Goal: Find specific page/section: Find specific page/section

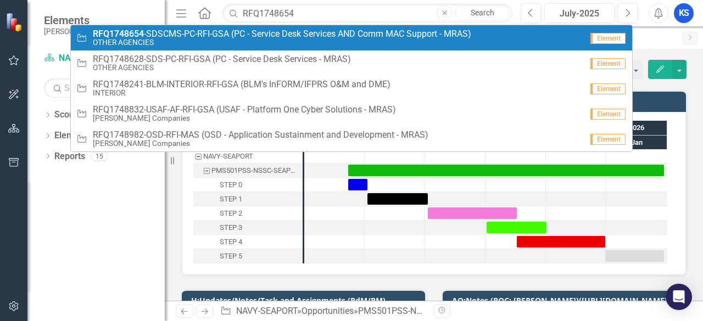
type input "RFQ1748654"
click at [216, 40] on small "OTHER AGENCIES" at bounding box center [282, 42] width 379 height 8
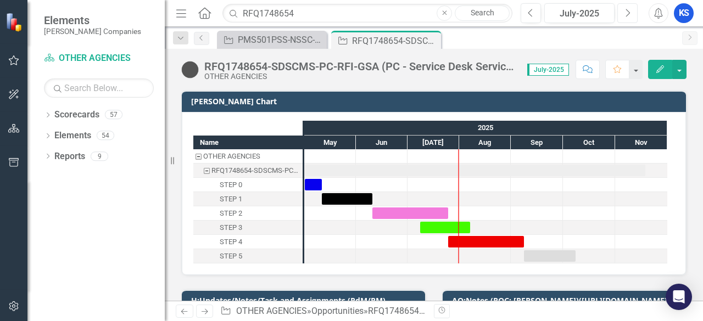
click at [630, 12] on icon "button" at bounding box center [628, 13] width 4 height 8
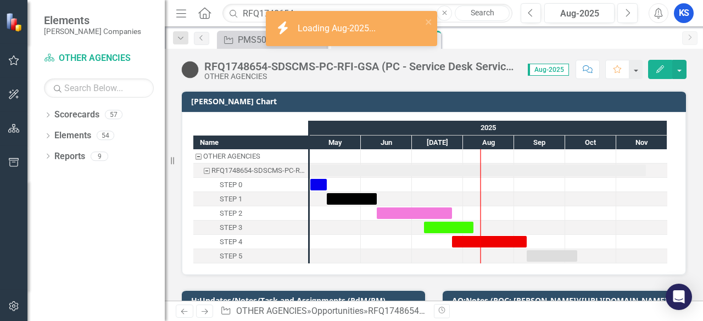
click at [251, 66] on div "RFQ1748654-SDSCMS-PC-RFI-GSA (PC - Service Desk Services AND Comm MAC Support -…" at bounding box center [360, 66] width 313 height 12
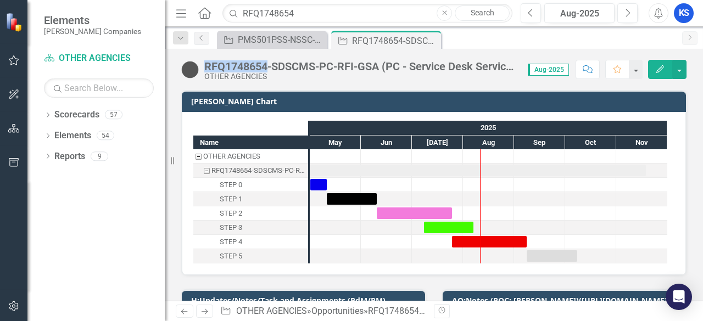
click at [251, 66] on div "RFQ1748654-SDSCMS-PC-RFI-GSA (PC - Service Desk Services AND Comm MAC Support -…" at bounding box center [360, 66] width 313 height 12
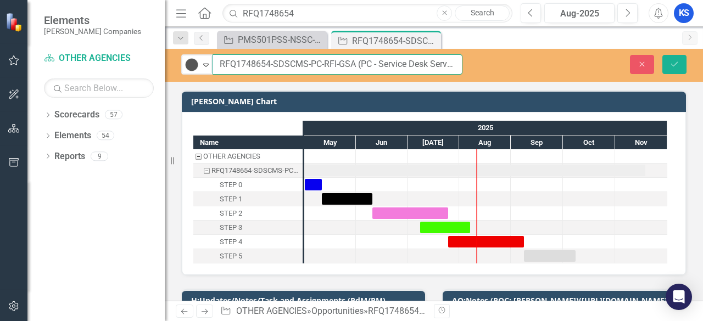
click at [287, 66] on input "RFQ1748654-SDSCMS-PC-RFI-GSA (PC - Service Desk Services AND Comm MAC Support -…" at bounding box center [338, 64] width 250 height 20
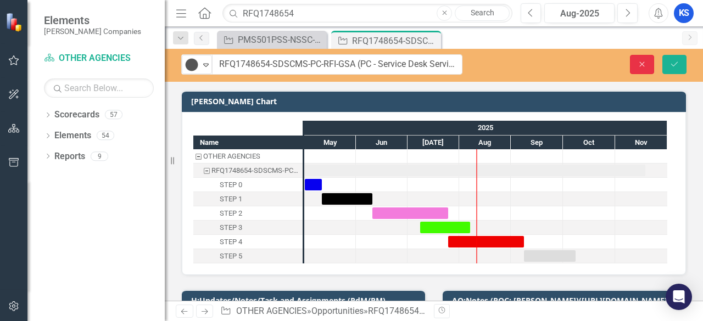
click at [641, 62] on icon "button" at bounding box center [642, 64] width 5 height 5
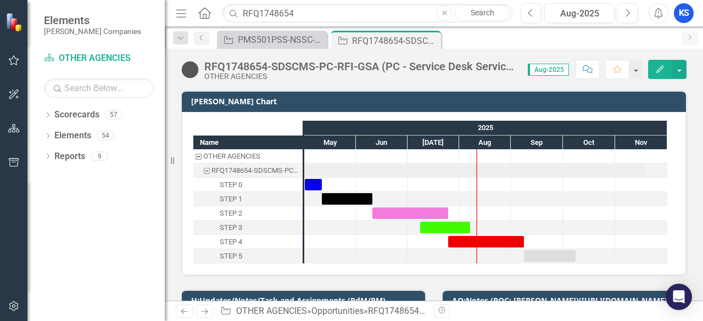
click at [585, 72] on icon "Comment" at bounding box center [588, 69] width 10 height 8
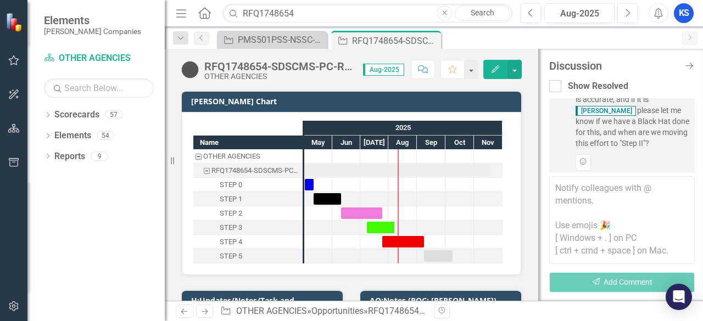
scroll to position [834, 0]
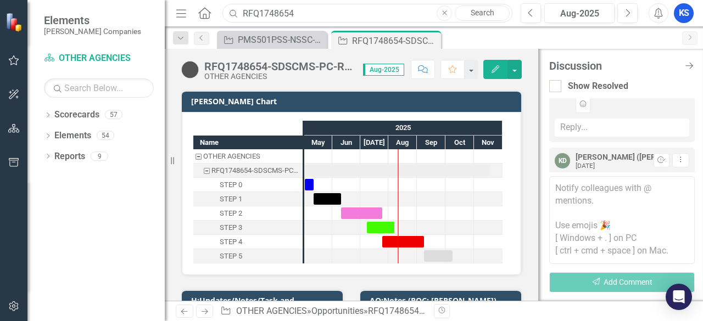
click at [308, 12] on input "RFQ1748654" at bounding box center [367, 13] width 290 height 19
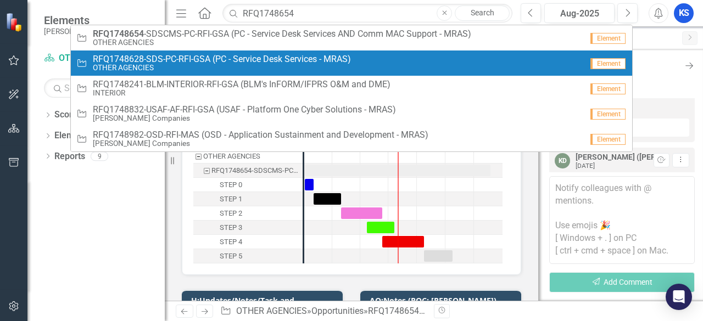
click at [218, 64] on small "OTHER AGENCIES" at bounding box center [222, 68] width 258 height 8
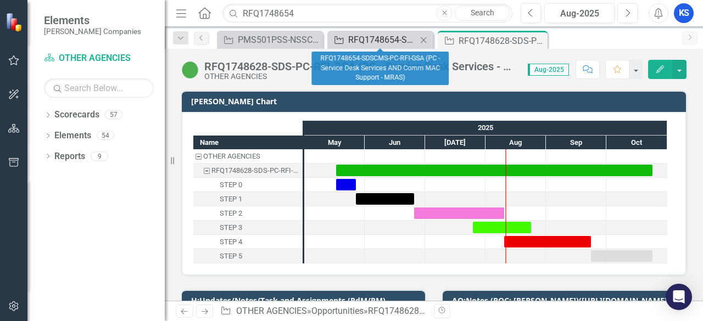
click at [387, 37] on div "RFQ1748654-SDSCMS-PC-RFI-GSA (PC - Service Desk Services AND Comm MAC Support -…" at bounding box center [382, 40] width 69 height 14
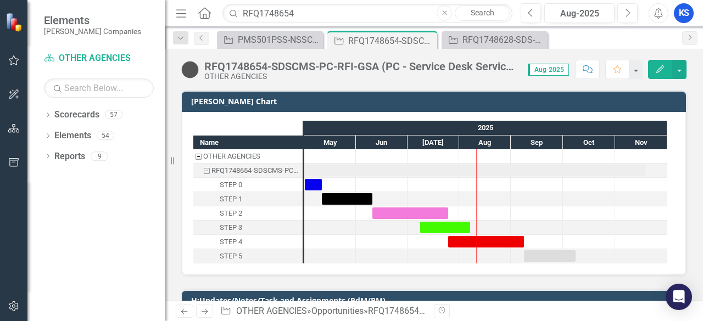
click at [387, 37] on div "RFQ1748654-SDSCMS-PC-RFI-GSA (PC - Service Desk Services AND Comm MAC Support -…" at bounding box center [391, 41] width 86 height 14
click at [387, 37] on div "RFQ1748654-SDSCMS-PC-RFI-GSA (PC - Service Desk Services AND Comm MAC Support -…" at bounding box center [377, 41] width 59 height 14
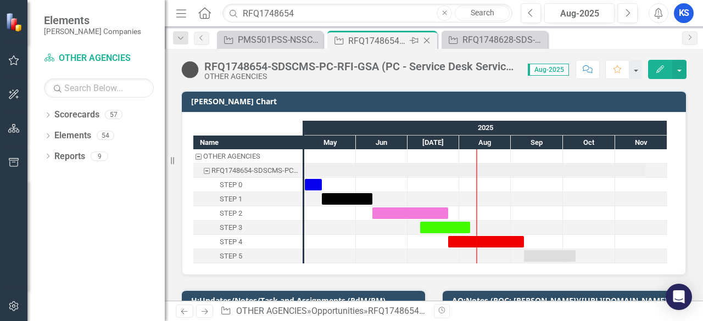
click at [429, 43] on icon "Close" at bounding box center [426, 40] width 11 height 9
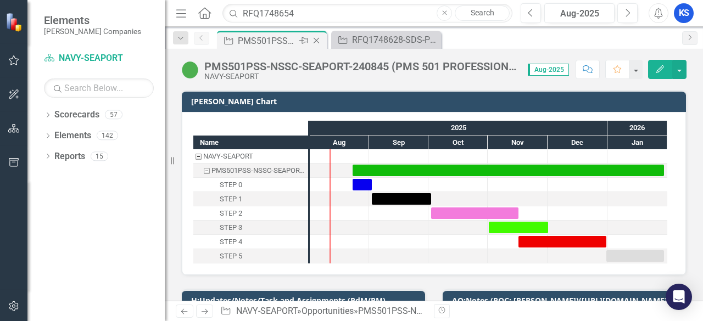
click at [318, 41] on icon "Close" at bounding box center [316, 40] width 11 height 9
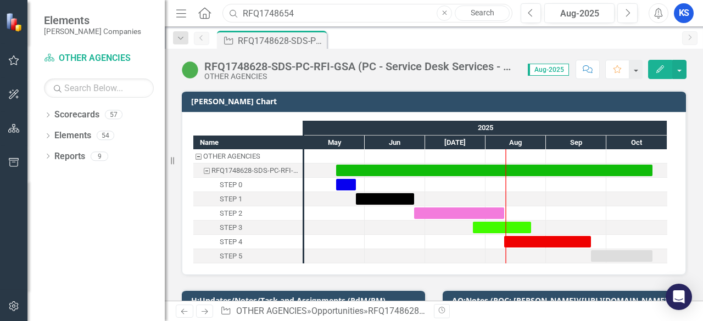
click at [329, 17] on input "RFQ1748654" at bounding box center [367, 13] width 290 height 19
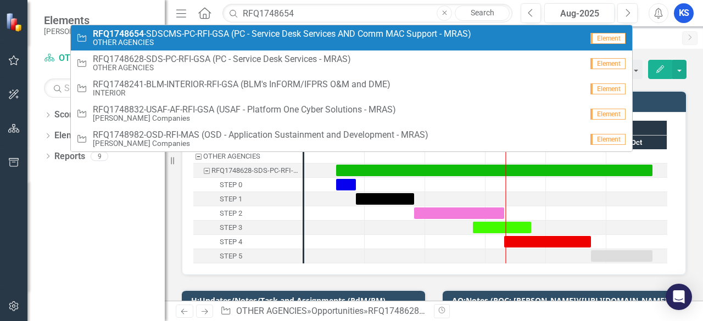
click at [141, 32] on strong "RFQ1748654" at bounding box center [118, 34] width 51 height 10
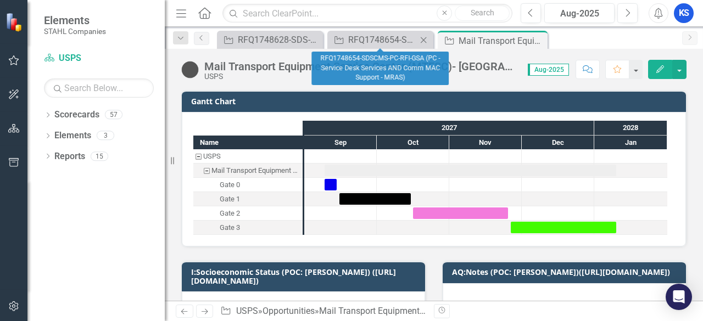
click at [426, 41] on icon "Close" at bounding box center [423, 40] width 11 height 9
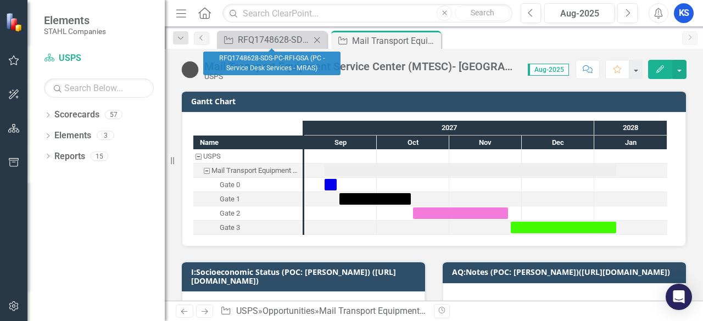
click at [319, 40] on icon "Close" at bounding box center [316, 40] width 11 height 9
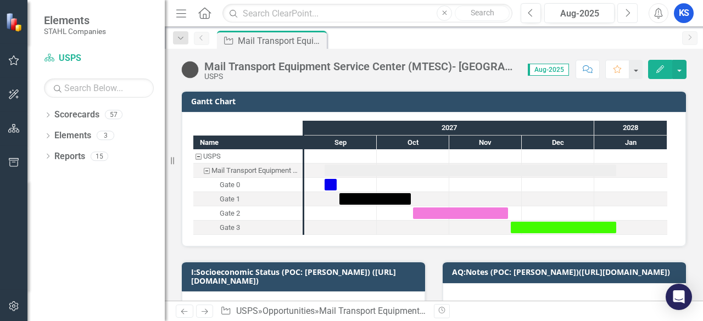
click at [623, 9] on button "Next" at bounding box center [627, 13] width 20 height 20
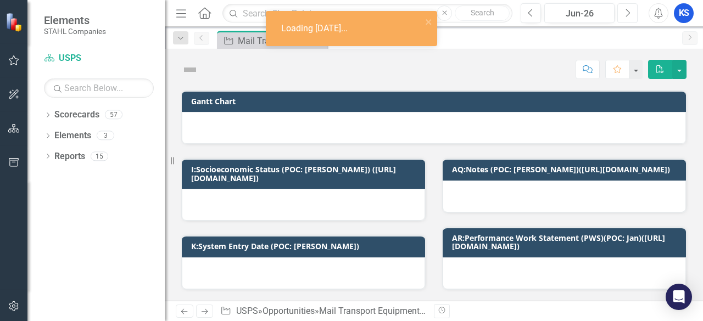
click at [623, 9] on button "Next" at bounding box center [627, 13] width 20 height 20
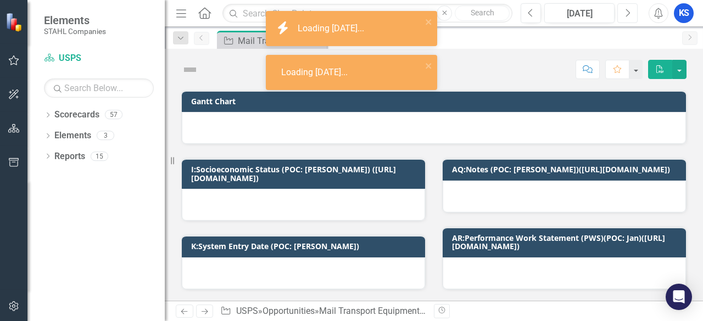
click at [623, 9] on button "Next" at bounding box center [627, 13] width 20 height 20
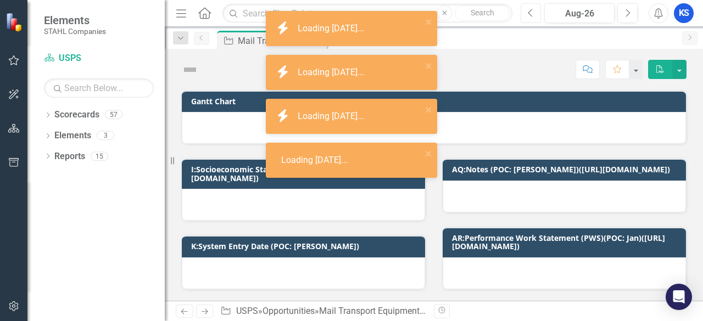
click at [534, 10] on icon "Previous" at bounding box center [531, 13] width 6 height 10
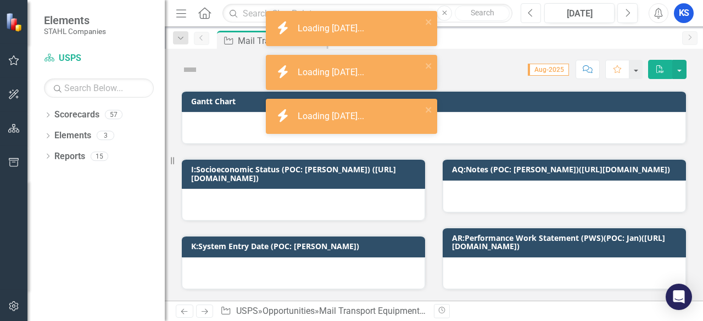
click at [534, 10] on icon "Previous" at bounding box center [531, 13] width 6 height 10
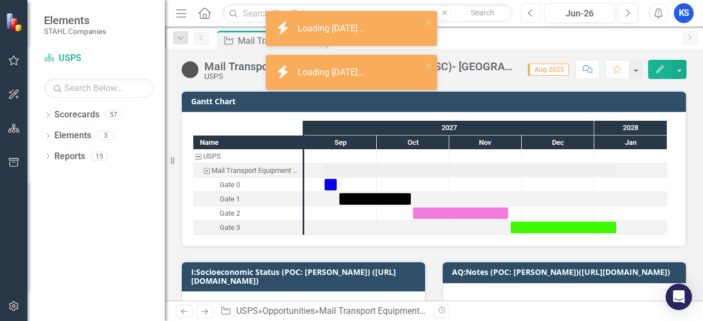
click at [534, 10] on icon "Previous" at bounding box center [531, 13] width 6 height 10
checkbox input "true"
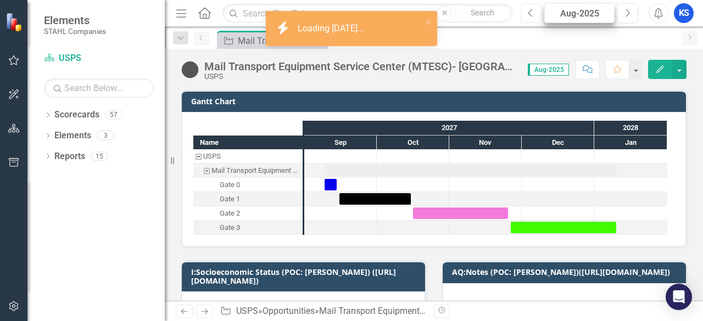
checkbox input "true"
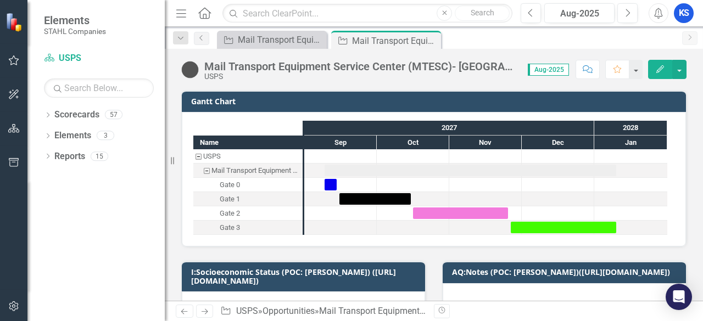
click at [593, 70] on icon "button" at bounding box center [588, 69] width 10 height 8
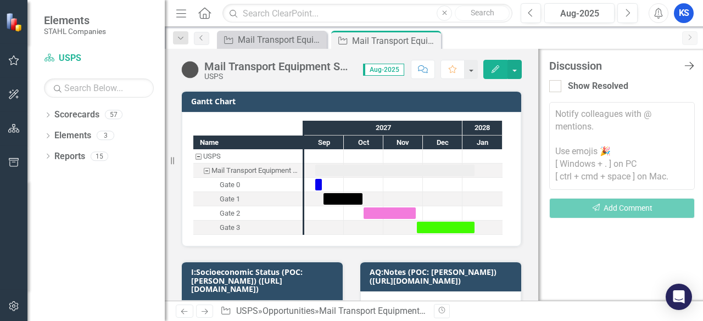
click at [693, 70] on icon "Close Discussion Bar" at bounding box center [689, 65] width 14 height 10
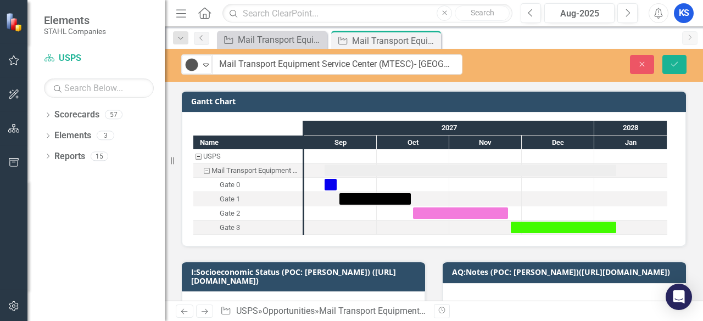
drag, startPoint x: 205, startPoint y: 65, endPoint x: 455, endPoint y: 63, distance: 249.4
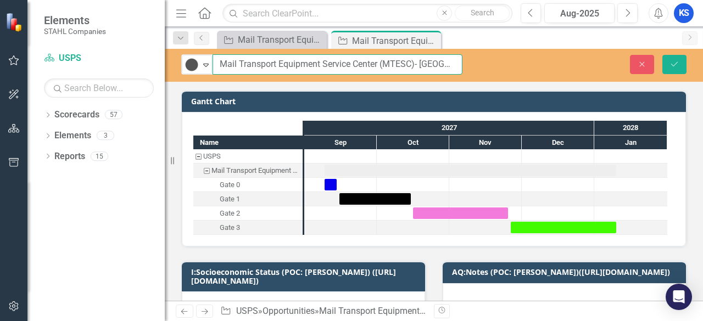
click at [455, 63] on input "Mail Transport Equipment Service Center (MTESC)- [GEOGRAPHIC_DATA]" at bounding box center [338, 64] width 250 height 20
click at [401, 62] on input "Mail Transport Equipment Service Center (MTESC)- [GEOGRAPHIC_DATA]" at bounding box center [338, 64] width 250 height 20
drag, startPoint x: 453, startPoint y: 64, endPoint x: 386, endPoint y: 69, distance: 67.7
click at [386, 69] on input "Mail Transport Equipment Service Center (MTESC)- [GEOGRAPHIC_DATA]" at bounding box center [338, 64] width 250 height 20
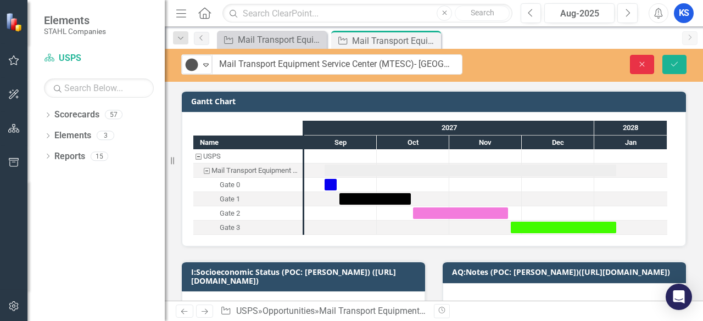
click at [635, 64] on button "Close" at bounding box center [642, 64] width 24 height 19
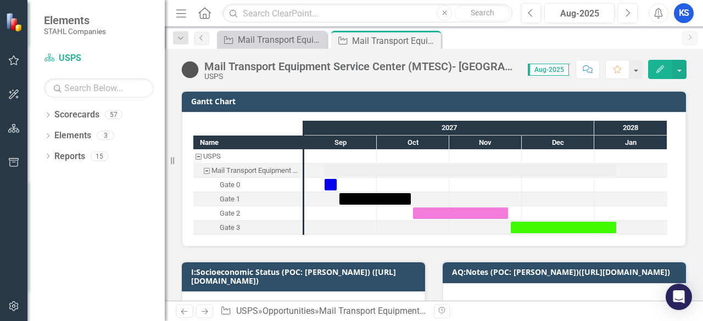
click at [263, 68] on div "Mail Transport Equipment Service Center (MTESC)- [GEOGRAPHIC_DATA]" at bounding box center [360, 66] width 313 height 12
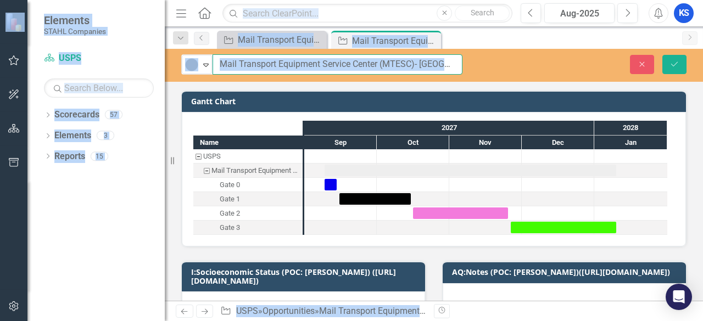
click at [263, 68] on input "Mail Transport Equipment Service Center (MTESC)- [GEOGRAPHIC_DATA]" at bounding box center [338, 64] width 250 height 20
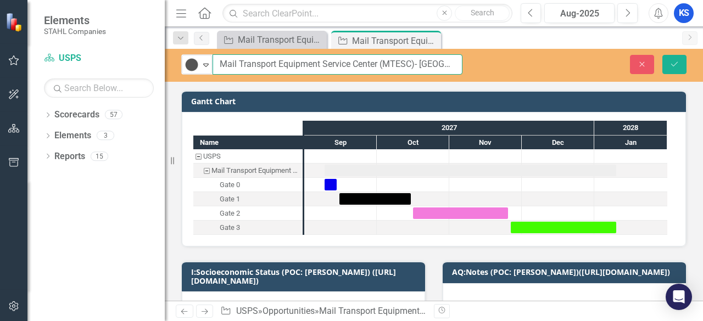
click at [222, 63] on input "Mail Transport Equipment Service Center (MTESC)- [GEOGRAPHIC_DATA]" at bounding box center [338, 64] width 250 height 20
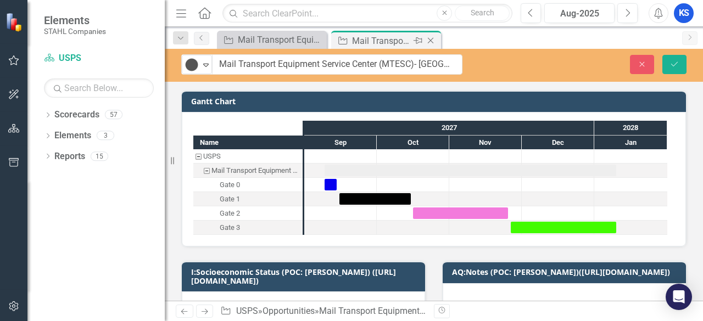
click at [431, 39] on icon at bounding box center [431, 41] width 6 height 6
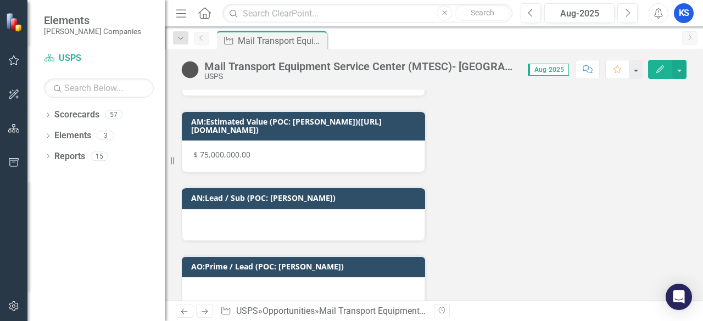
scroll to position [2643, 0]
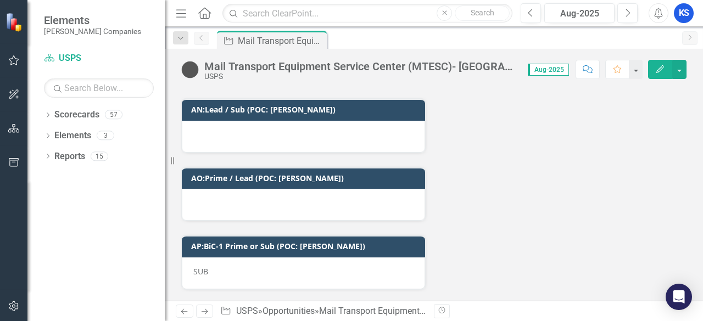
click at [300, 65] on div "Mail Transport Equipment Service Center (MTESC)- [GEOGRAPHIC_DATA]" at bounding box center [360, 66] width 313 height 12
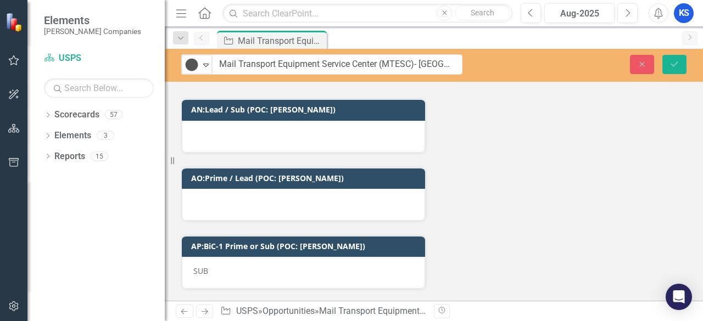
scroll to position [2642, 0]
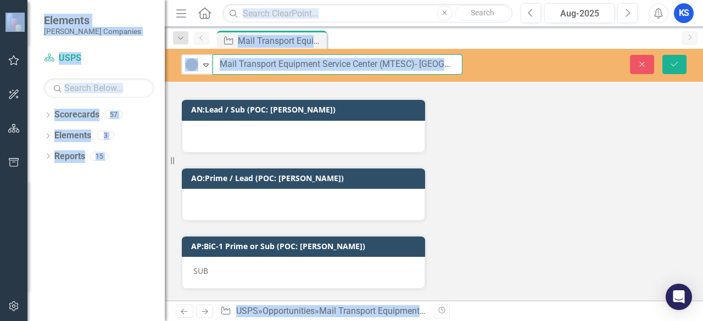
click at [300, 65] on input "Mail Transport Equipment Service Center (MTESC)- [GEOGRAPHIC_DATA]" at bounding box center [338, 64] width 250 height 20
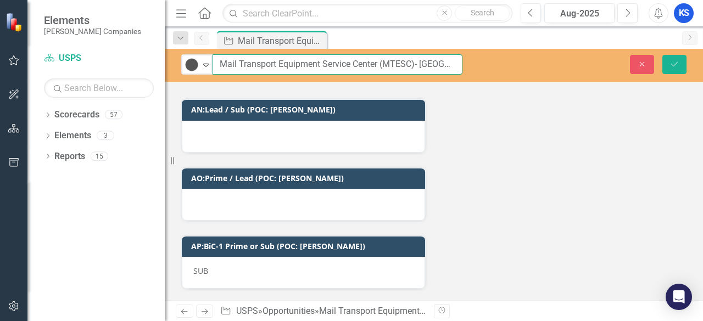
drag, startPoint x: 220, startPoint y: 64, endPoint x: 488, endPoint y: 66, distance: 268.1
click at [488, 66] on div "Tracked Expand Mail Transport Equipment Service Center (MTESC)- Atlanta Close S…" at bounding box center [434, 64] width 538 height 20
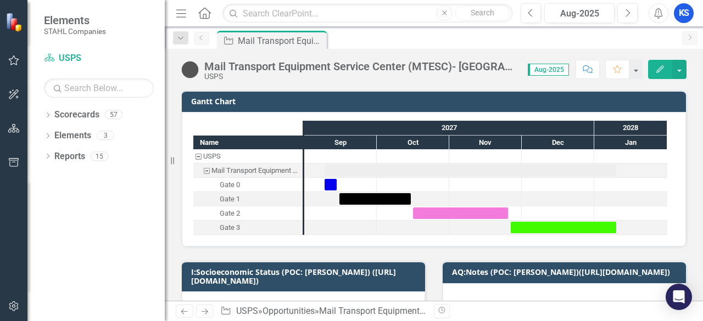
checkbox input "true"
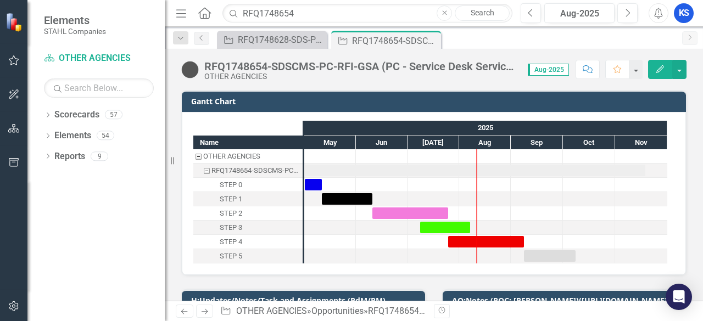
click at [134, 41] on div "Elements [PERSON_NAME] Companies" at bounding box center [95, 24] width 137 height 49
drag, startPoint x: 301, startPoint y: 16, endPoint x: 215, endPoint y: 23, distance: 85.4
click at [215, 23] on div "Menu Home Search RFQ1748654 Close Search" at bounding box center [341, 13] width 337 height 21
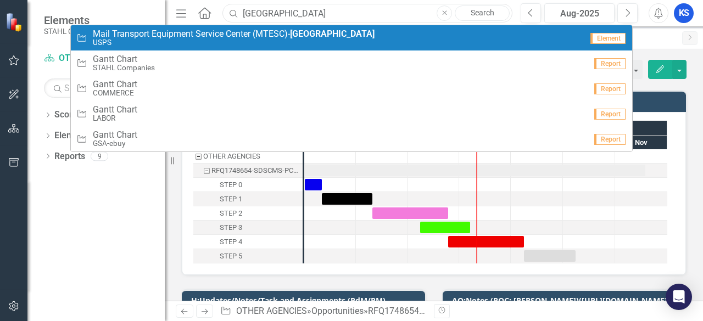
type input "[GEOGRAPHIC_DATA]"
click at [222, 43] on small "USPS" at bounding box center [234, 42] width 282 height 8
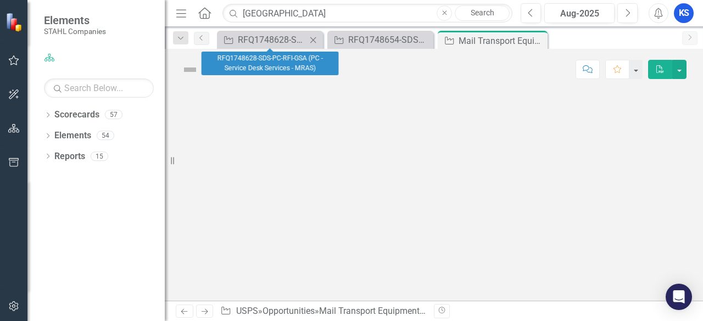
click at [314, 40] on icon "Close" at bounding box center [313, 40] width 11 height 9
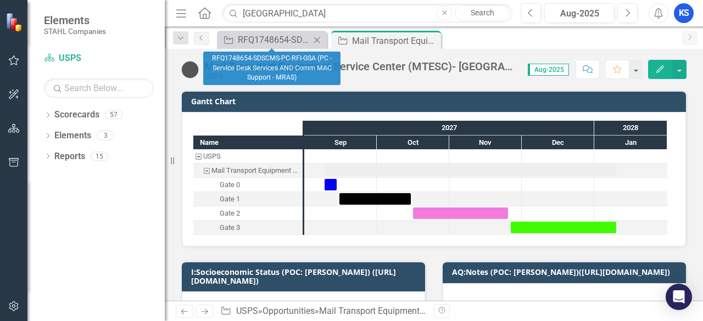
click at [319, 42] on icon "Close" at bounding box center [316, 40] width 11 height 9
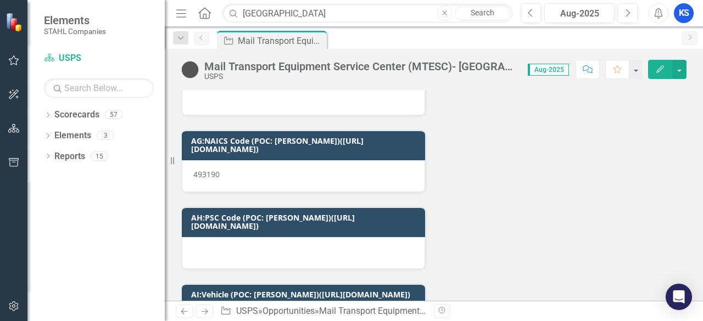
scroll to position [2097, 0]
